Goal: Transaction & Acquisition: Purchase product/service

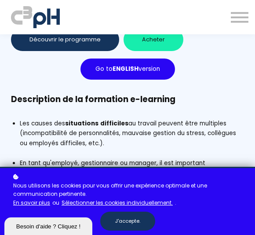
scroll to position [260, 0]
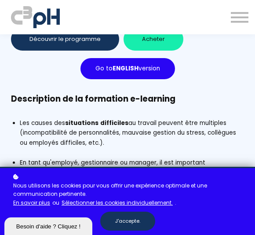
click at [135, 218] on button "J'accepte." at bounding box center [127, 221] width 55 height 19
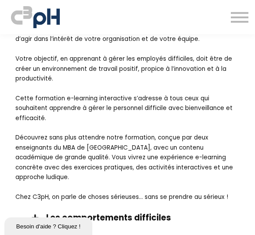
scroll to position [991, 0]
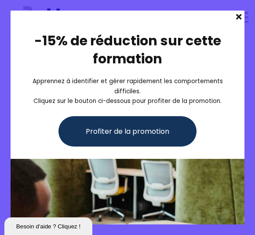
click at [243, 13] on span at bounding box center [238, 17] width 11 height 12
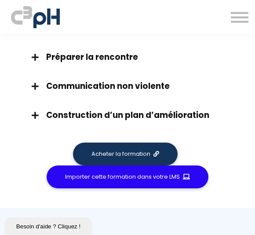
scroll to position [1322, 0]
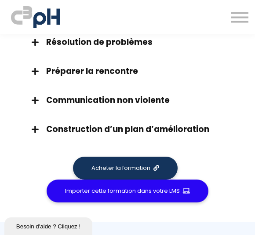
click at [39, 125] on span at bounding box center [35, 129] width 22 height 8
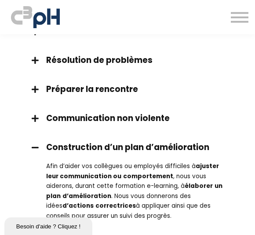
scroll to position [1301, 0]
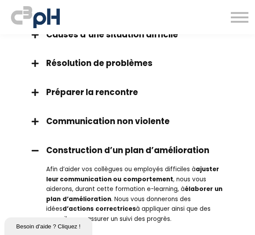
click at [43, 118] on span at bounding box center [35, 122] width 22 height 8
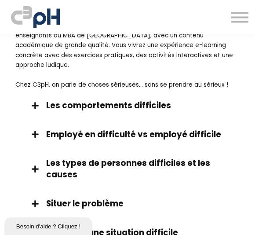
scroll to position [1096, 0]
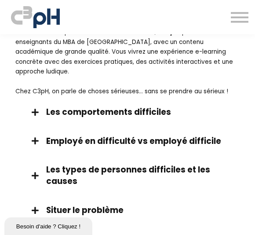
click at [34, 108] on span at bounding box center [35, 112] width 22 height 8
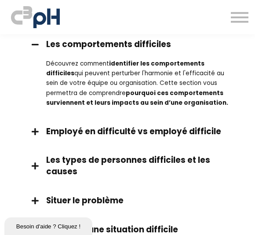
scroll to position [1174, 0]
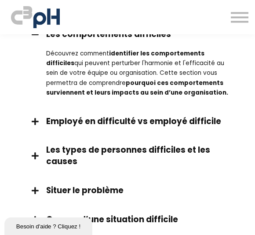
click at [35, 118] on span at bounding box center [35, 122] width 22 height 8
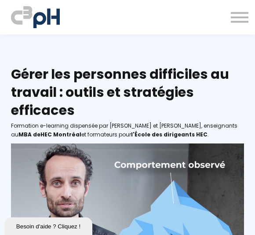
scroll to position [0, 0]
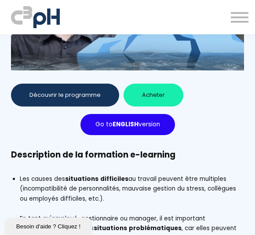
click at [151, 94] on span "Acheter" at bounding box center [153, 95] width 23 height 8
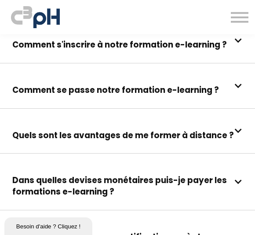
scroll to position [3762, 0]
click at [236, 127] on span at bounding box center [239, 131] width 8 height 8
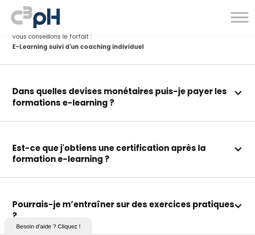
scroll to position [3947, 0]
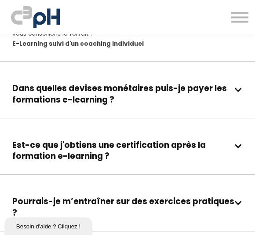
click at [242, 142] on span at bounding box center [239, 146] width 8 height 8
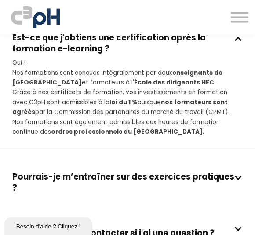
scroll to position [4055, 0]
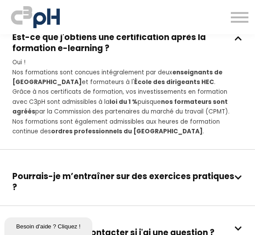
click at [241, 173] on span at bounding box center [239, 177] width 8 height 8
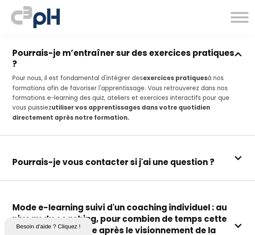
scroll to position [4179, 0]
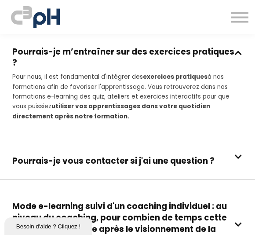
click at [234, 147] on div "Pourrais-je vous contacter si j'ai une question ?" at bounding box center [127, 157] width 231 height 20
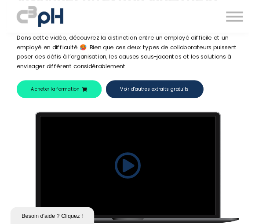
scroll to position [2641, 0]
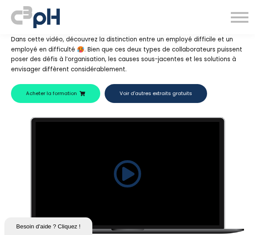
click at [129, 160] on span at bounding box center [128, 174] width 28 height 28
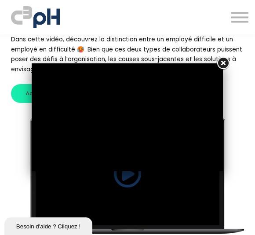
click at [182, 178] on div at bounding box center [127, 117] width 255 height 235
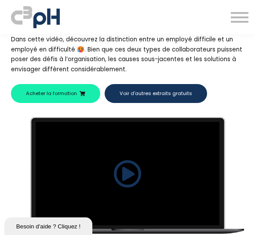
click at [138, 160] on span at bounding box center [128, 174] width 28 height 28
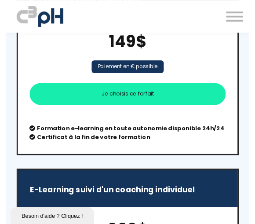
scroll to position [1723, 0]
